Goal: Find specific page/section: Find specific page/section

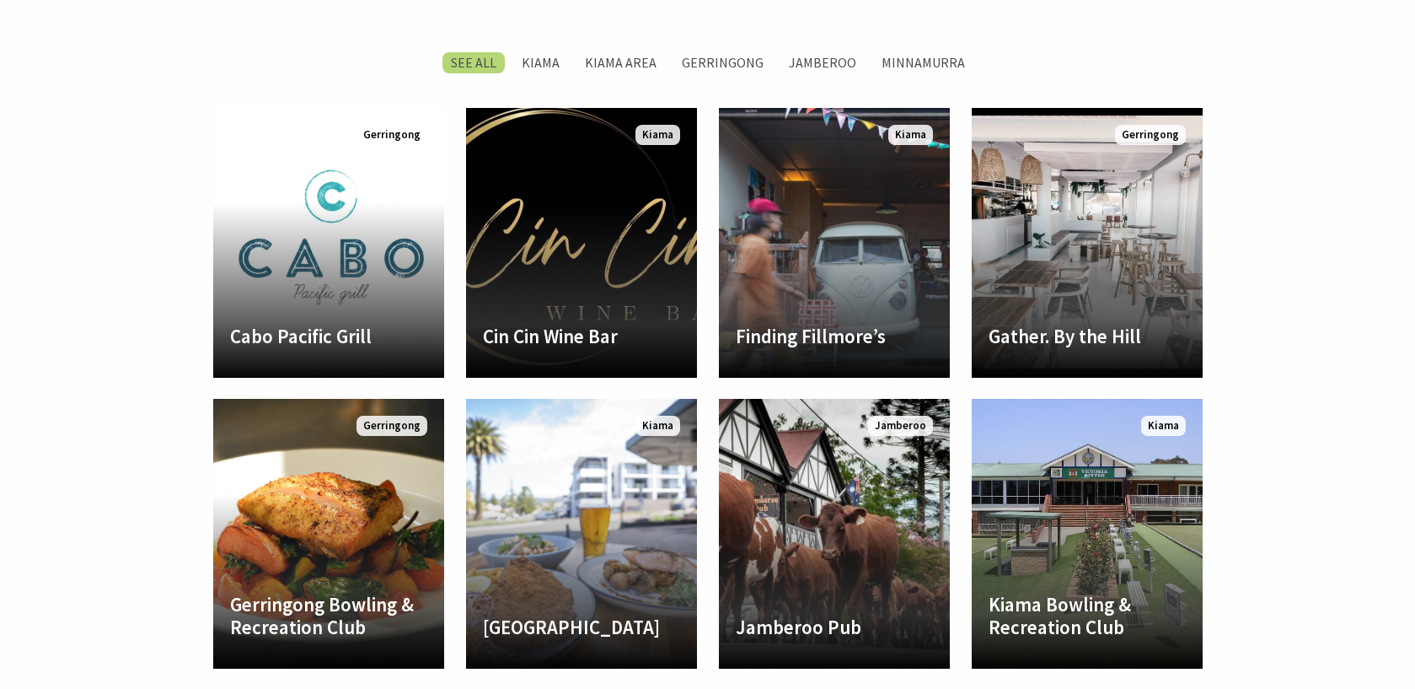
scroll to position [853, 0]
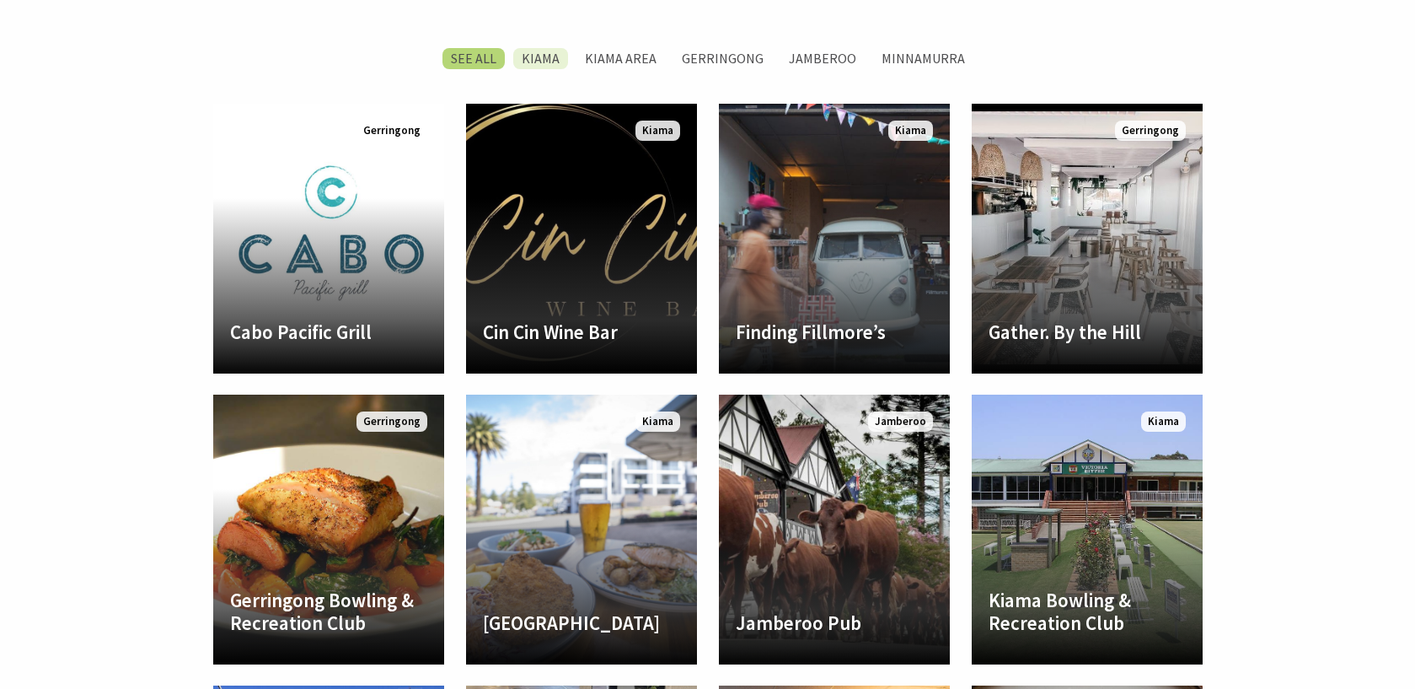
click at [538, 61] on label "Kiama" at bounding box center [540, 58] width 55 height 21
click at [0, 0] on input "Kiama" at bounding box center [0, 0] width 0 height 0
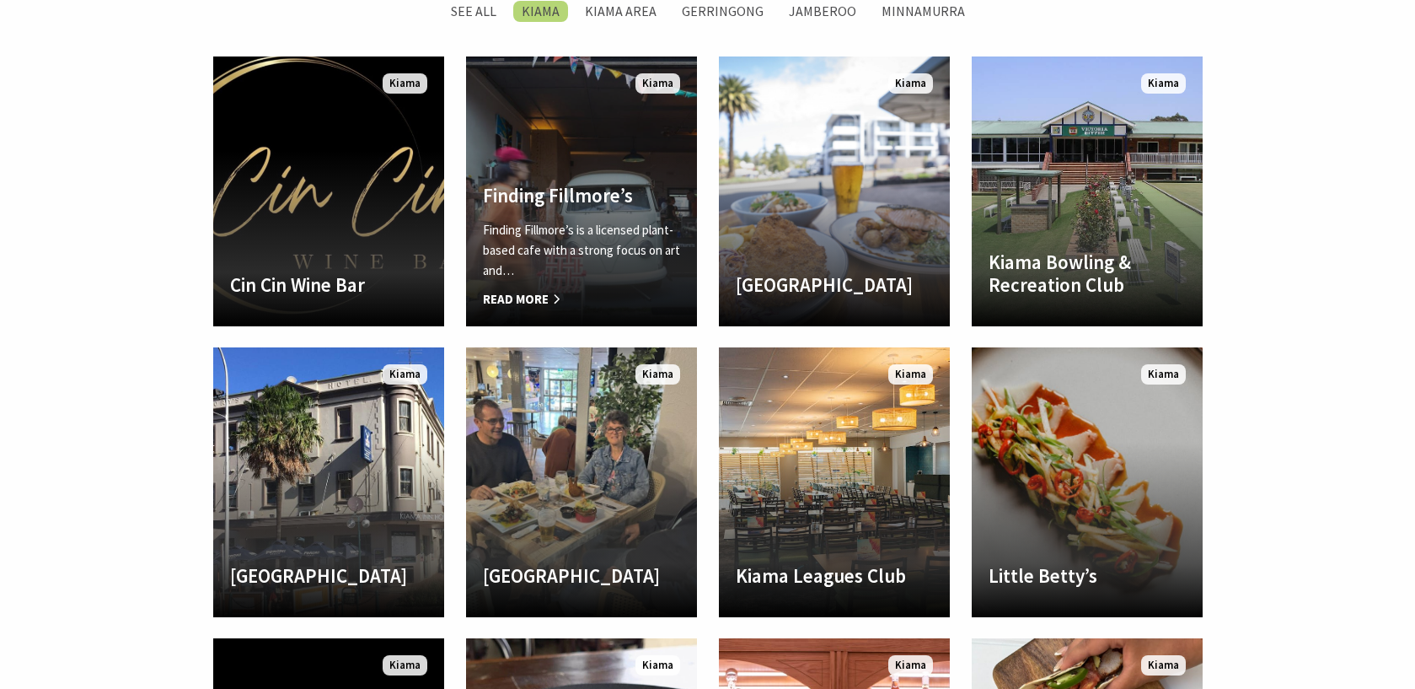
scroll to position [598, 1437]
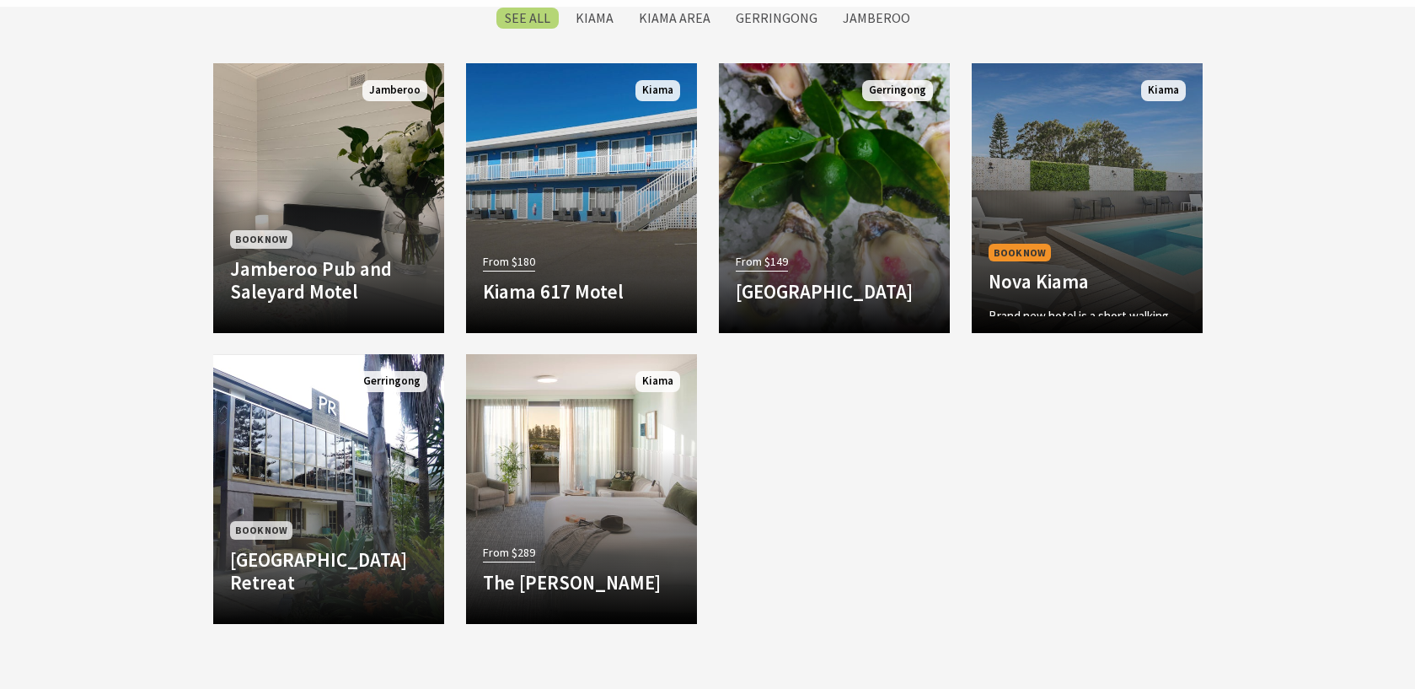
scroll to position [1168, 0]
